Goal: Information Seeking & Learning: Find specific fact

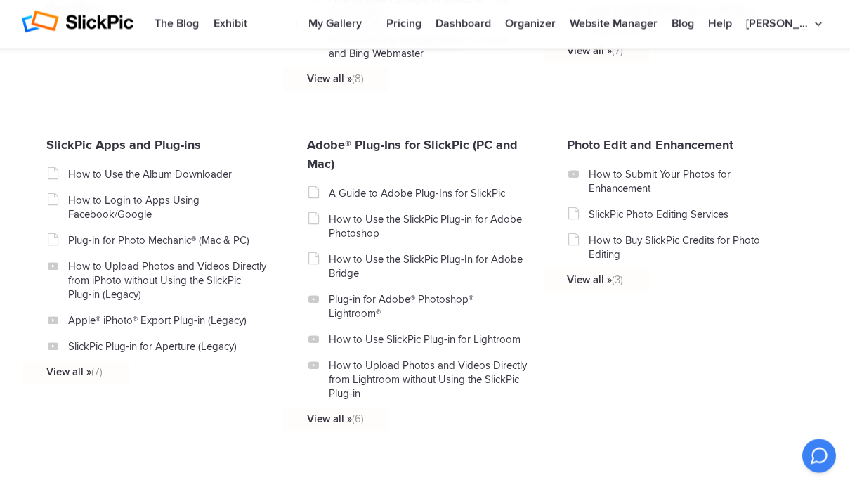
scroll to position [1504, 0]
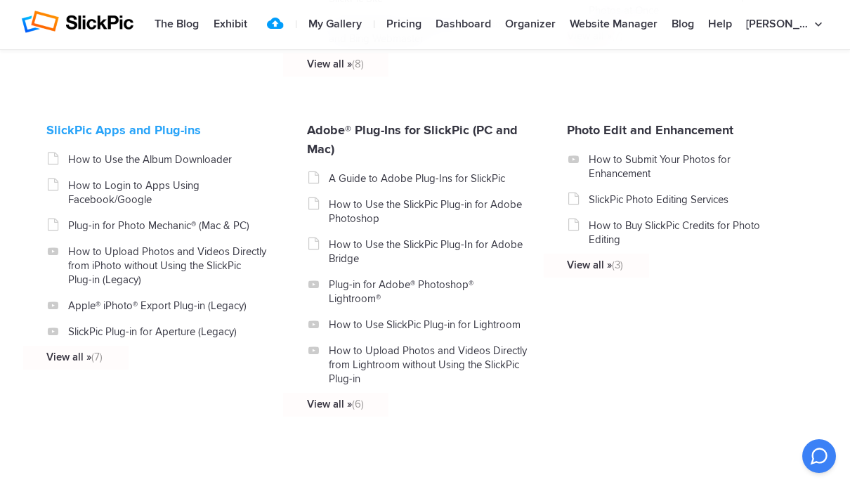
click at [92, 138] on link "SlickPic Apps and Plug-ins" at bounding box center [123, 129] width 154 height 15
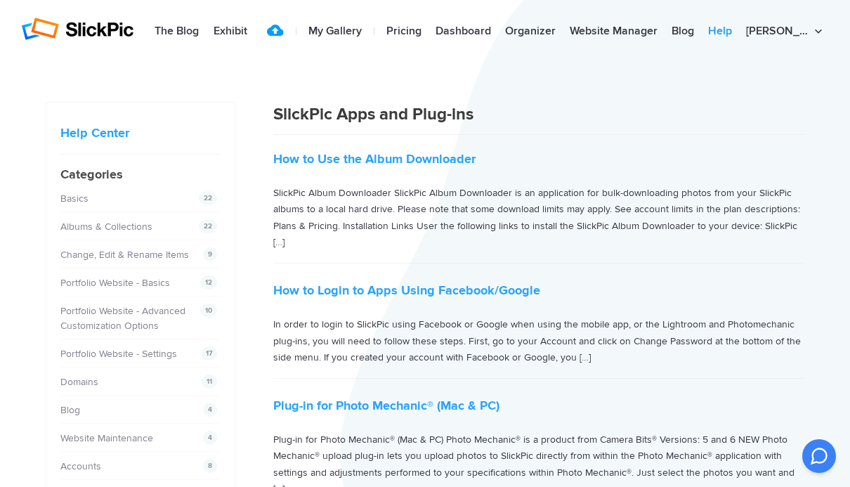
click at [738, 34] on link "Help" at bounding box center [720, 32] width 38 height 28
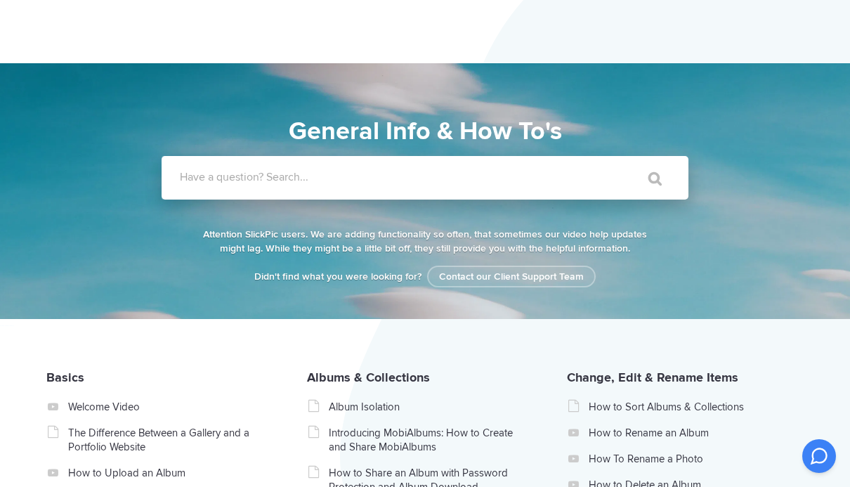
click at [569, 183] on label "Have a question? Search..." at bounding box center [443, 177] width 527 height 14
click at [569, 183] on input "Have a question? Search..." at bounding box center [396, 178] width 469 height 44
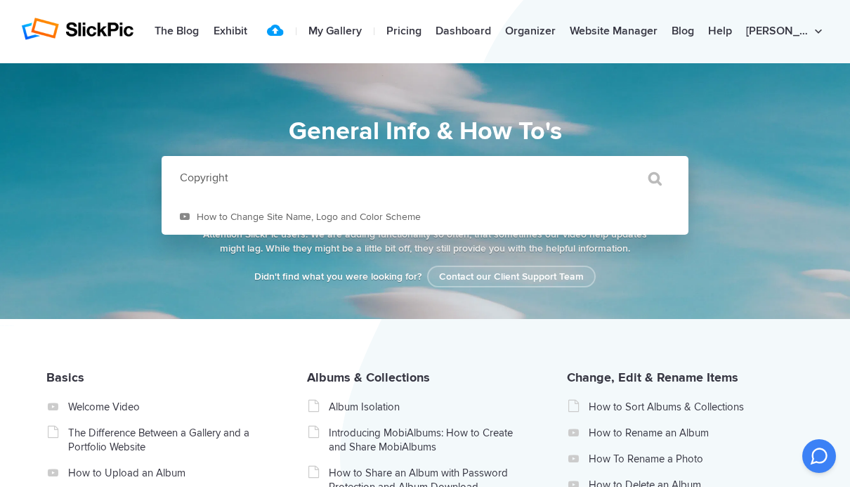
type input "Copyright"
click at [648, 178] on input "" at bounding box center [648, 179] width 59 height 34
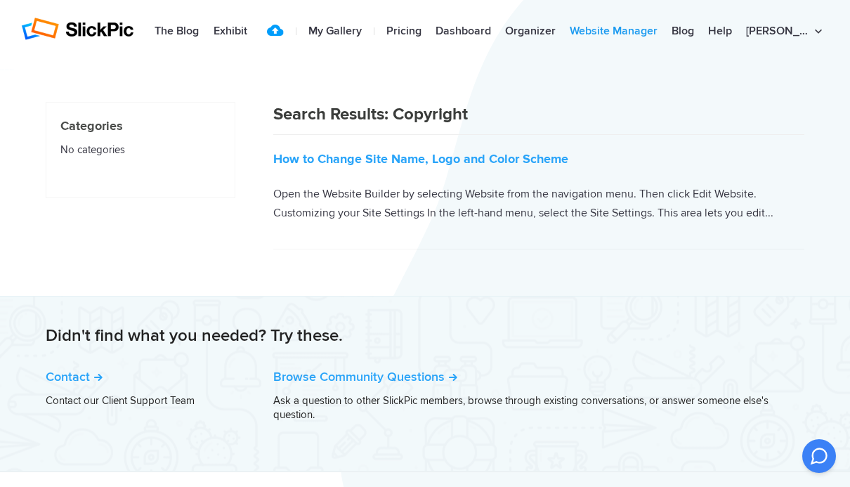
click at [645, 29] on link "Website Manager" at bounding box center [614, 32] width 102 height 28
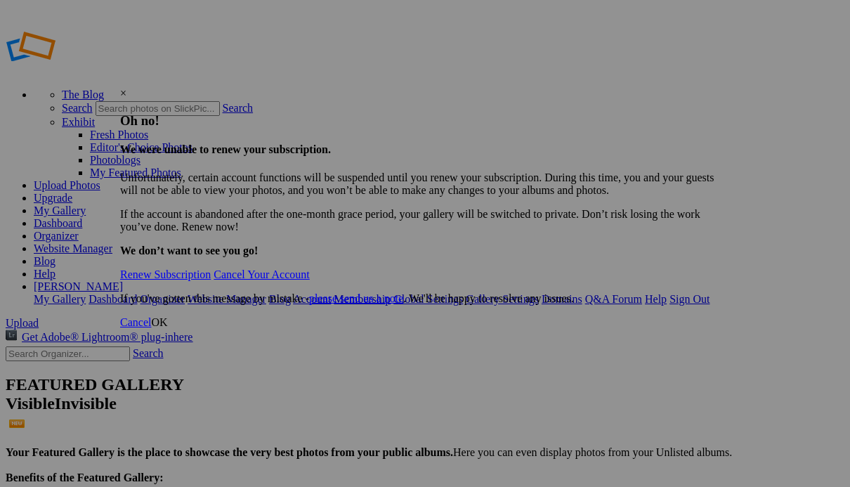
click at [716, 87] on div "×" at bounding box center [425, 93] width 610 height 13
